Goal: Book appointment/travel/reservation

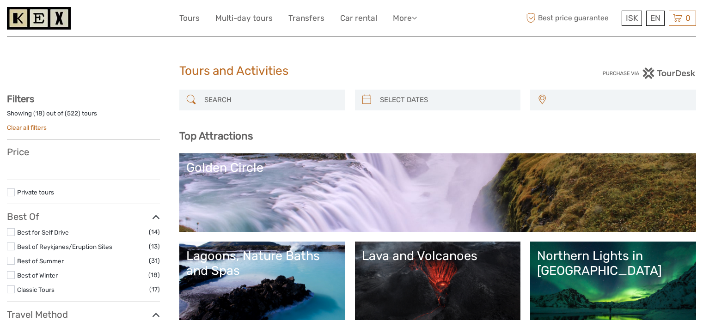
select select
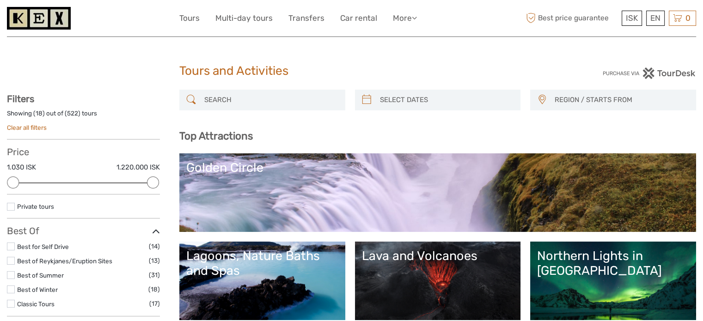
type input "[DATE]"
click at [458, 95] on input "search" at bounding box center [446, 100] width 140 height 16
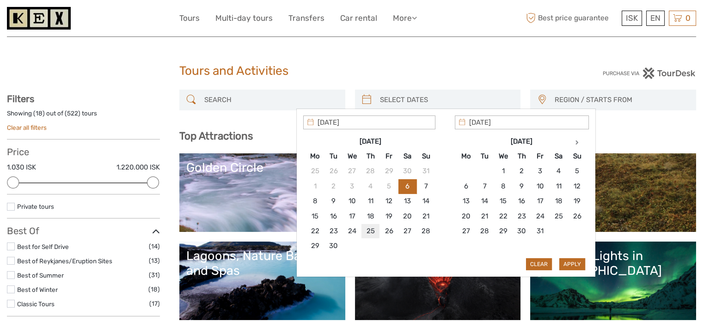
type input "[DATE]"
click at [566, 266] on button "Apply" at bounding box center [572, 264] width 26 height 12
type input "[DATE] - [DATE]"
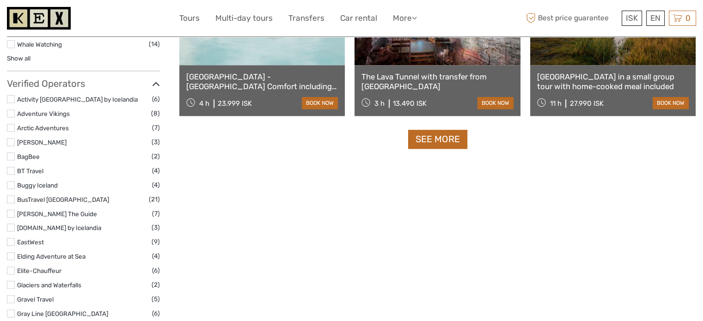
scroll to position [1035, 0]
